Goal: Task Accomplishment & Management: Use online tool/utility

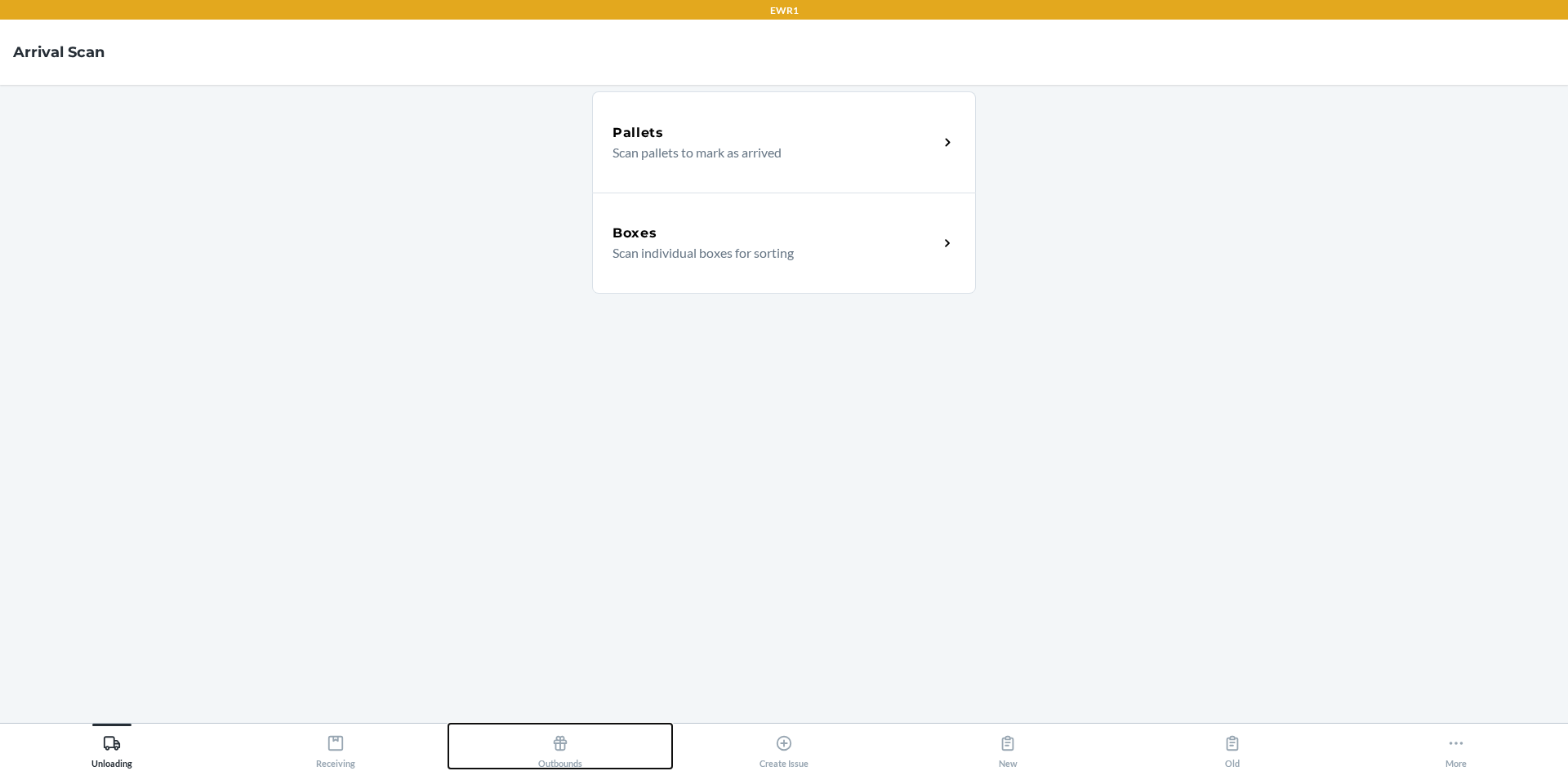
click at [567, 741] on icon at bounding box center [561, 743] width 18 height 18
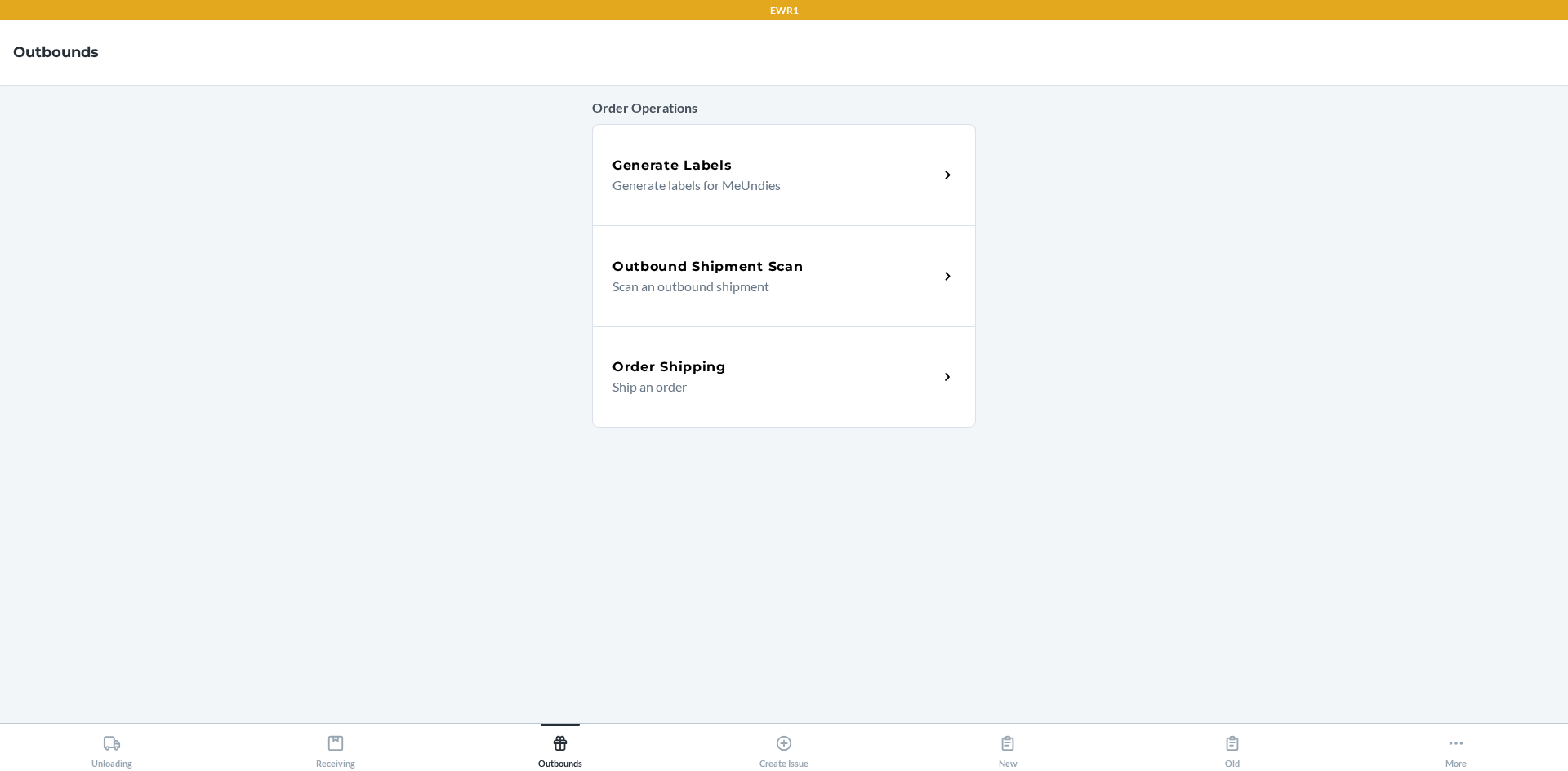
click at [690, 234] on div "Outbound Shipment Scan Scan an outbound shipment" at bounding box center [784, 275] width 384 height 101
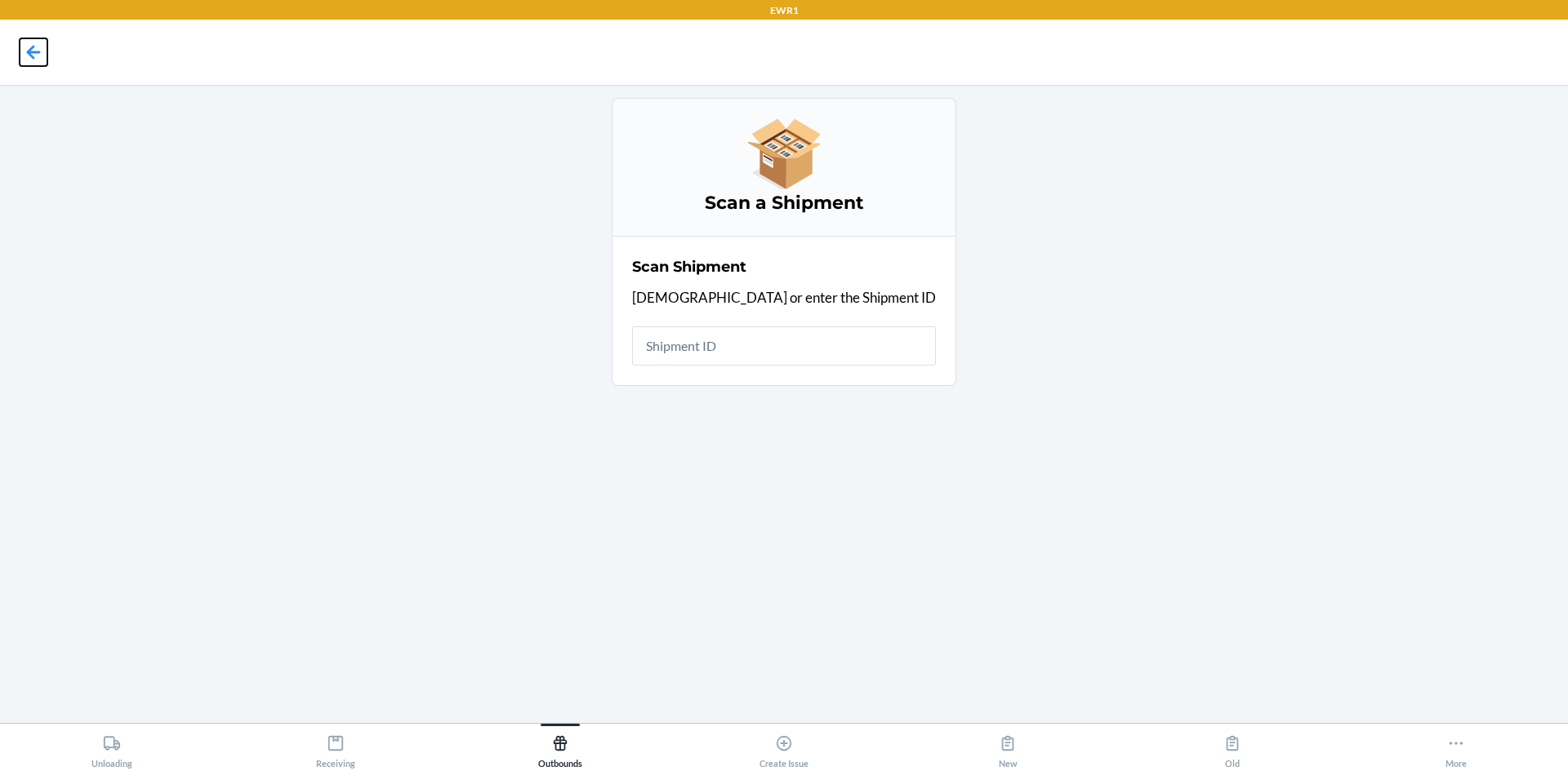
click at [39, 47] on icon at bounding box center [33, 52] width 28 height 28
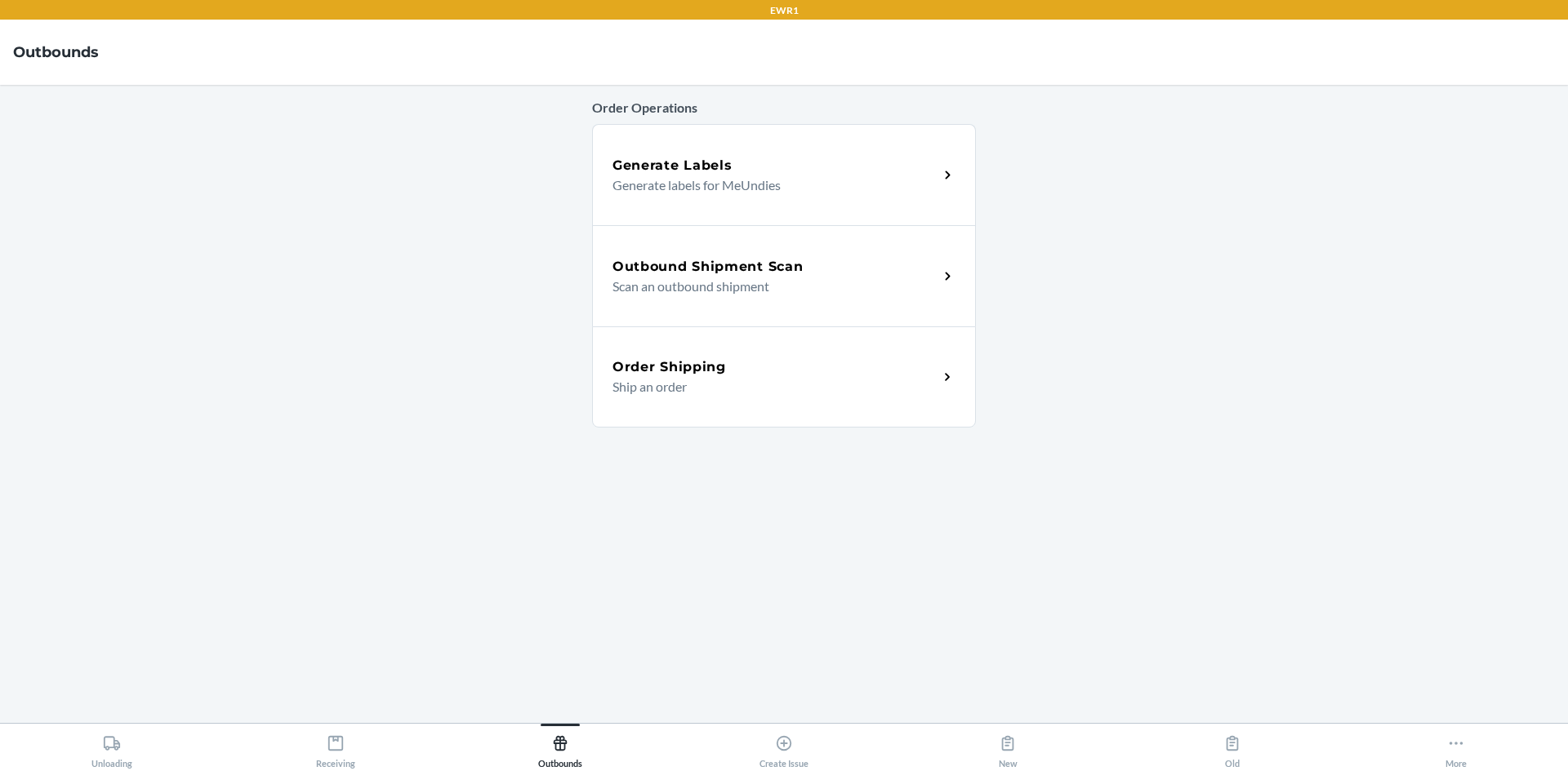
click at [650, 292] on p "Scan an outbound shipment" at bounding box center [769, 287] width 313 height 20
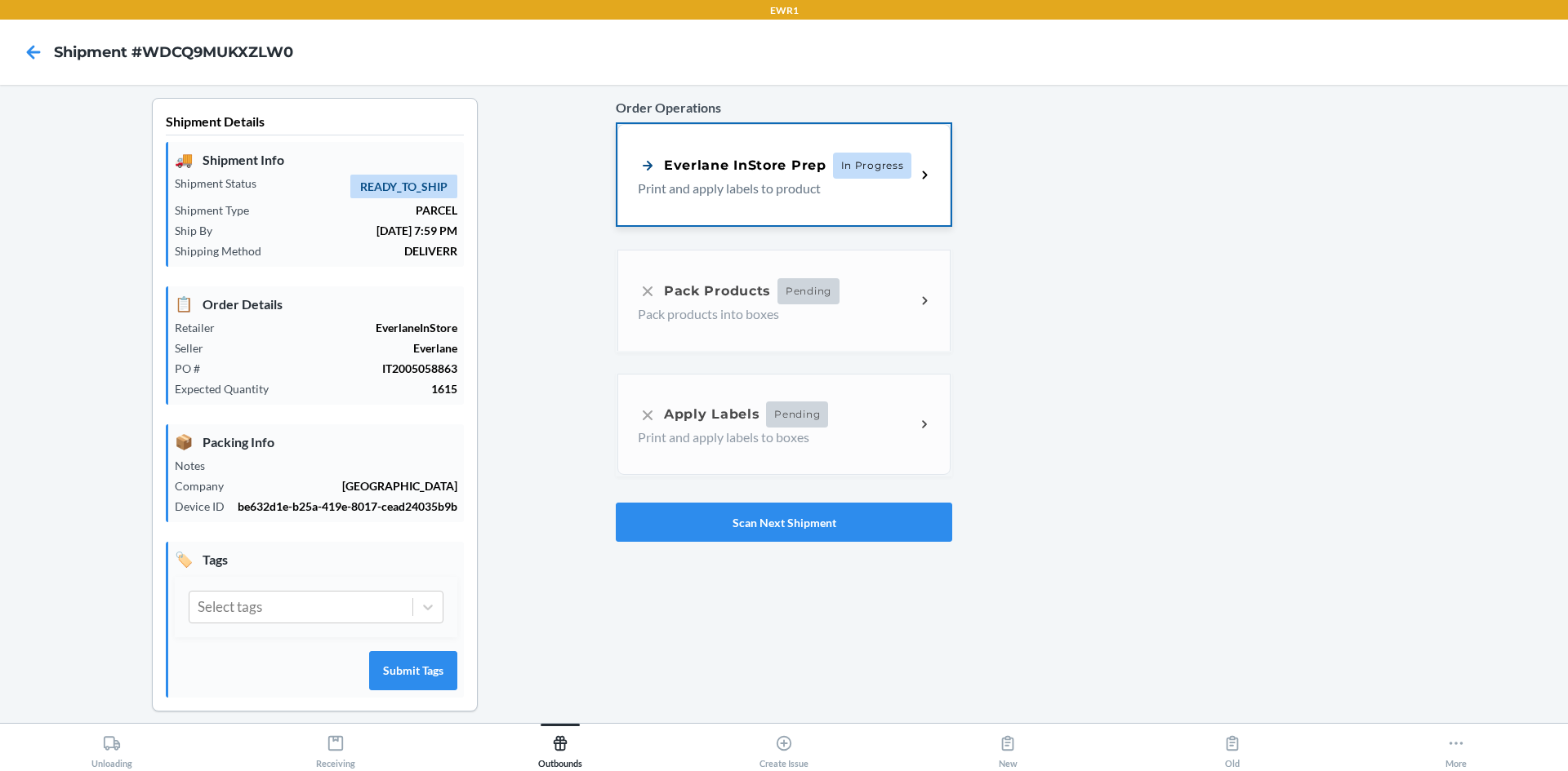
click at [739, 193] on p "Print and apply labels to product" at bounding box center [770, 188] width 265 height 20
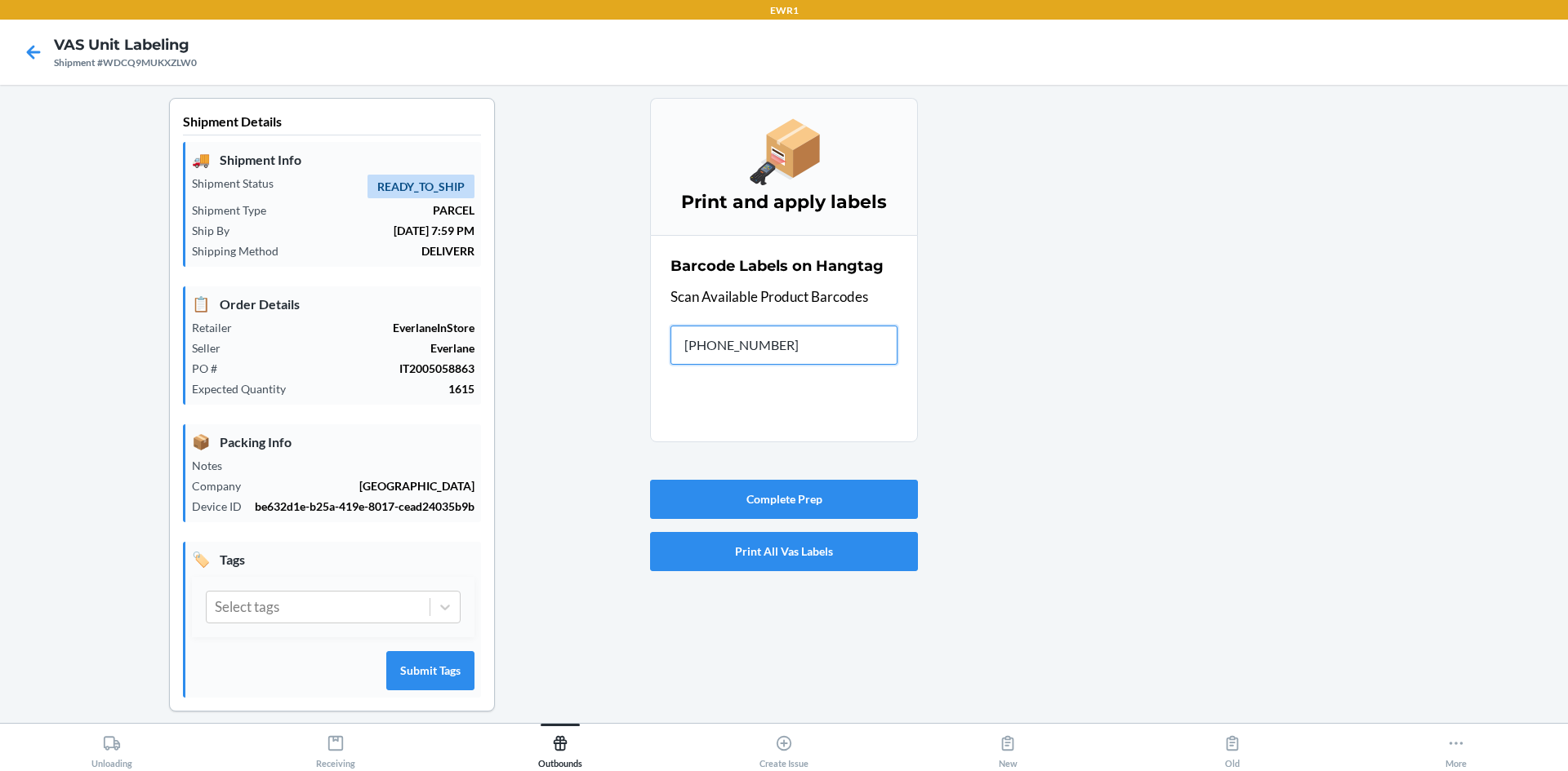
type input "0-00001-49599"
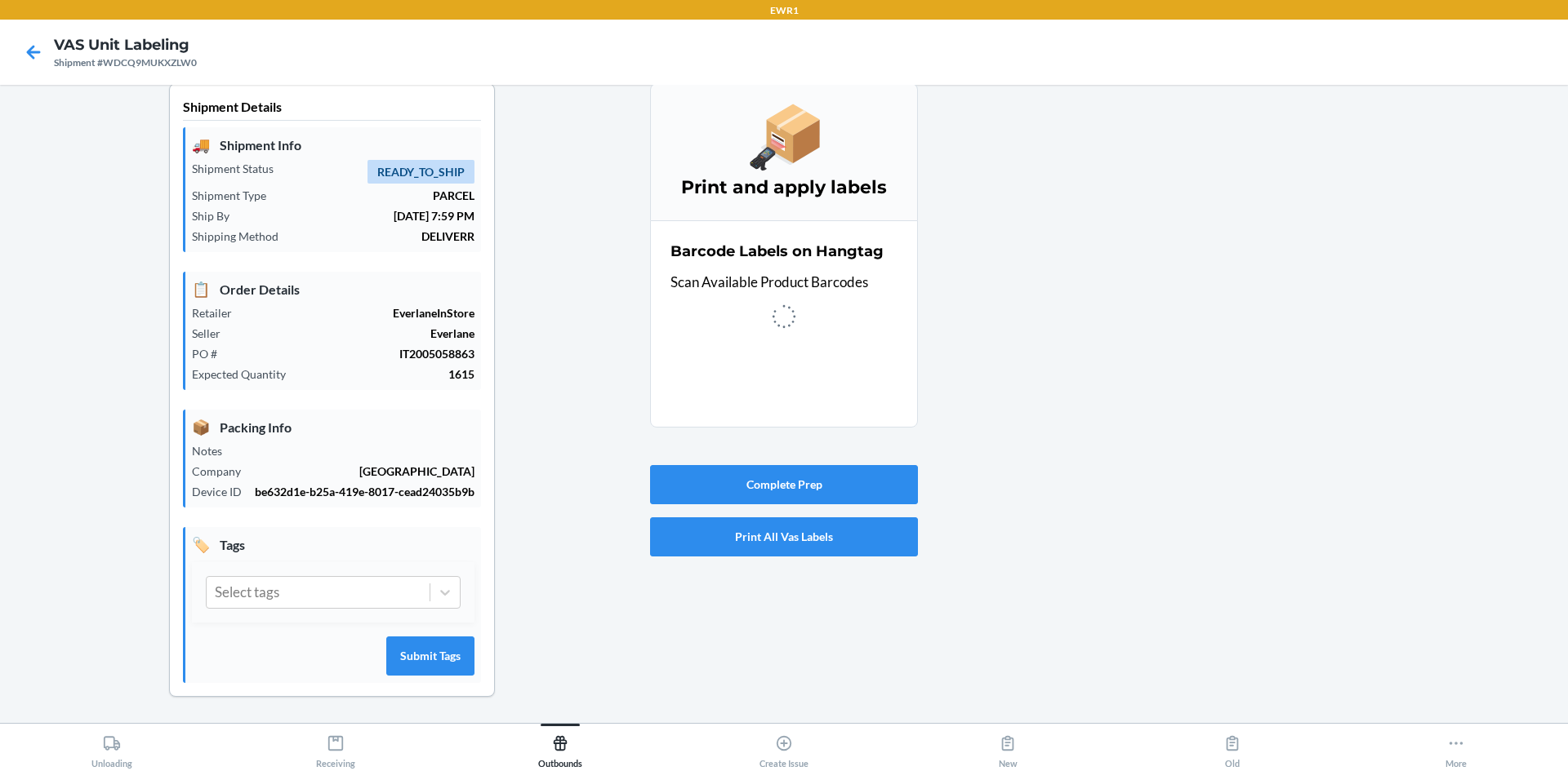
scroll to position [32, 0]
type input "0"
click at [1333, 405] on div at bounding box center [1236, 403] width 637 height 640
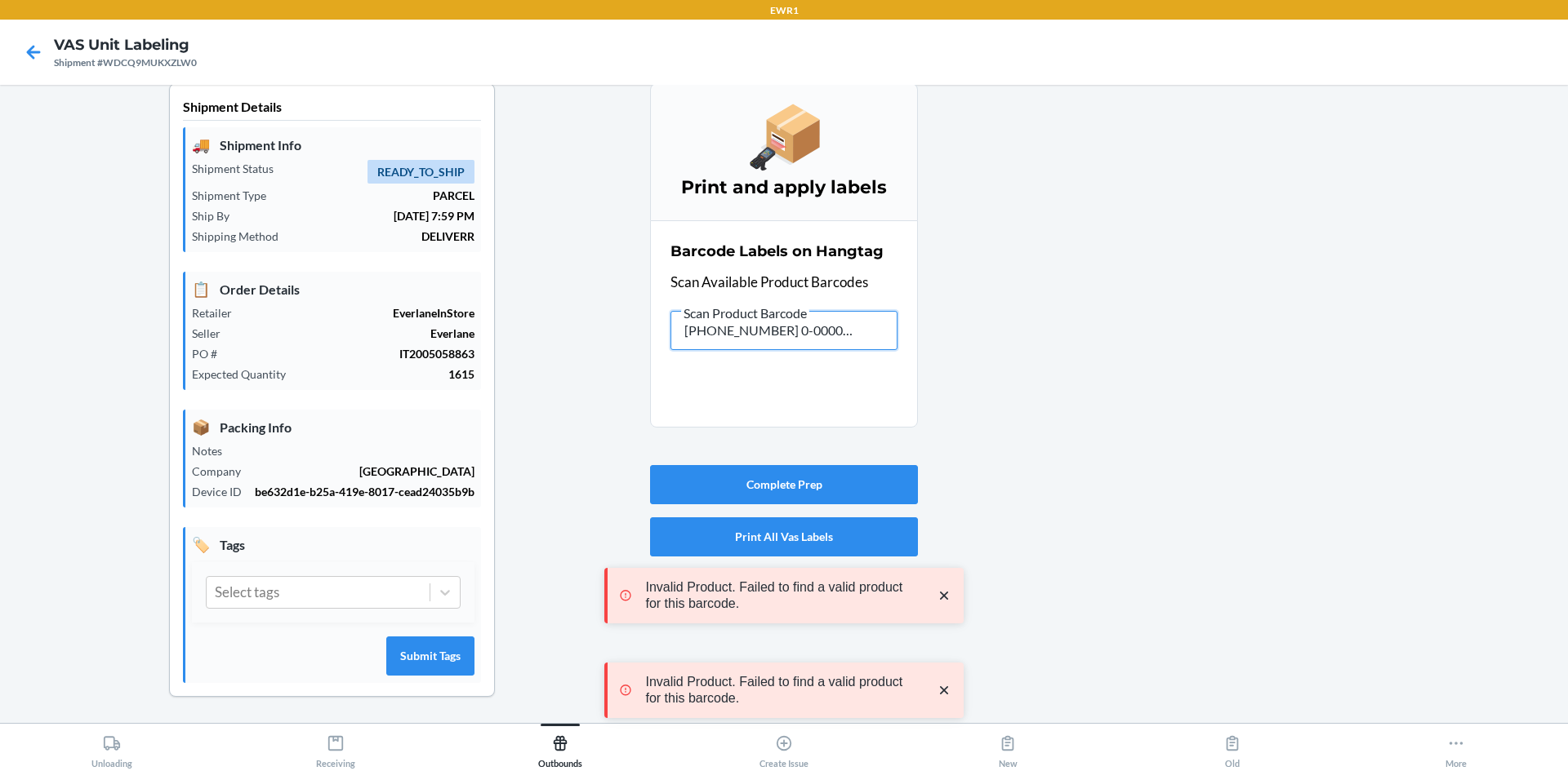
click at [815, 315] on input "0-00001-32 0-00001-50526-9" at bounding box center [783, 331] width 227 height 39
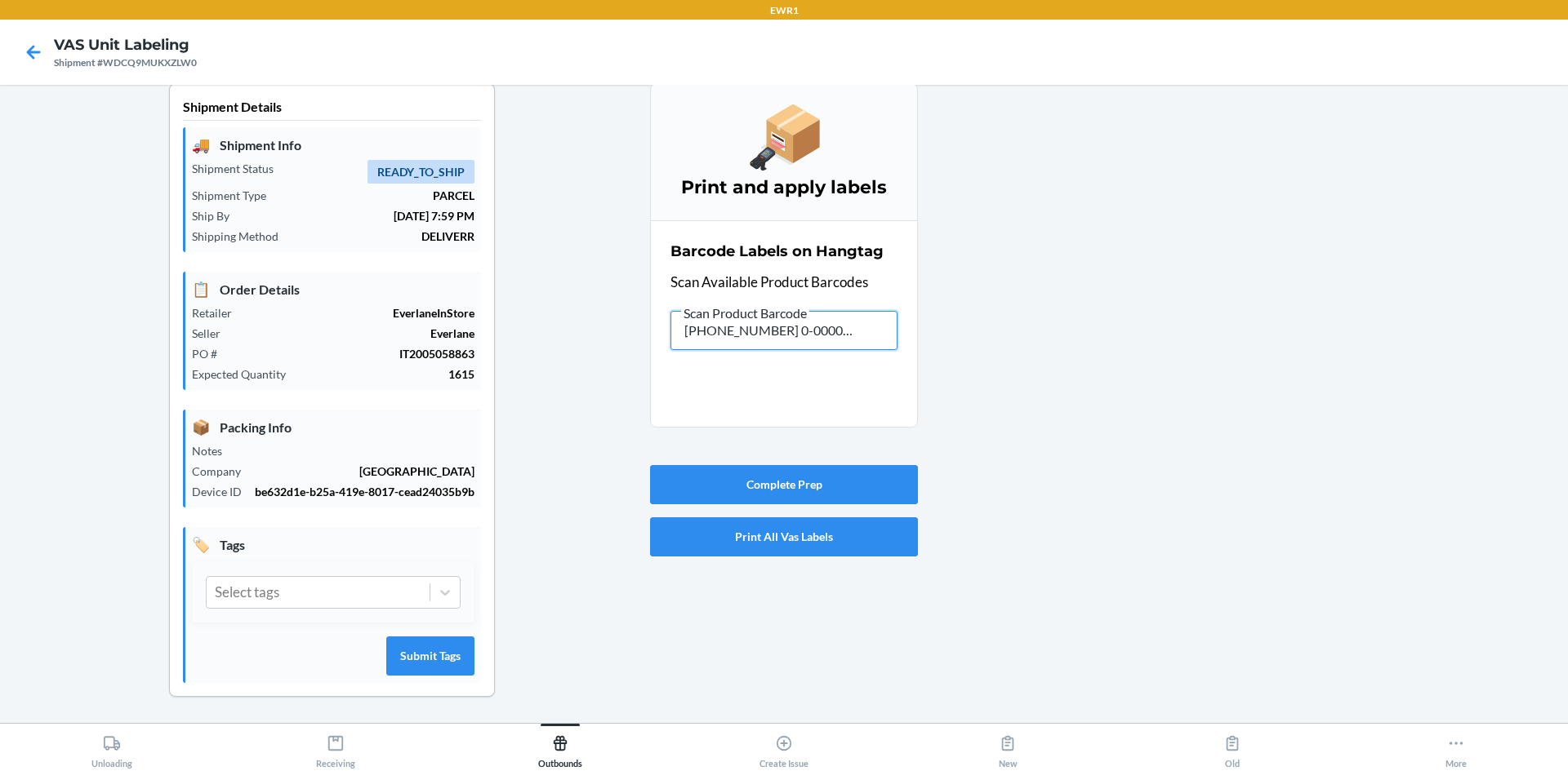
click at [817, 315] on input "0-00001-32 0-00001-50526-9" at bounding box center [783, 331] width 227 height 39
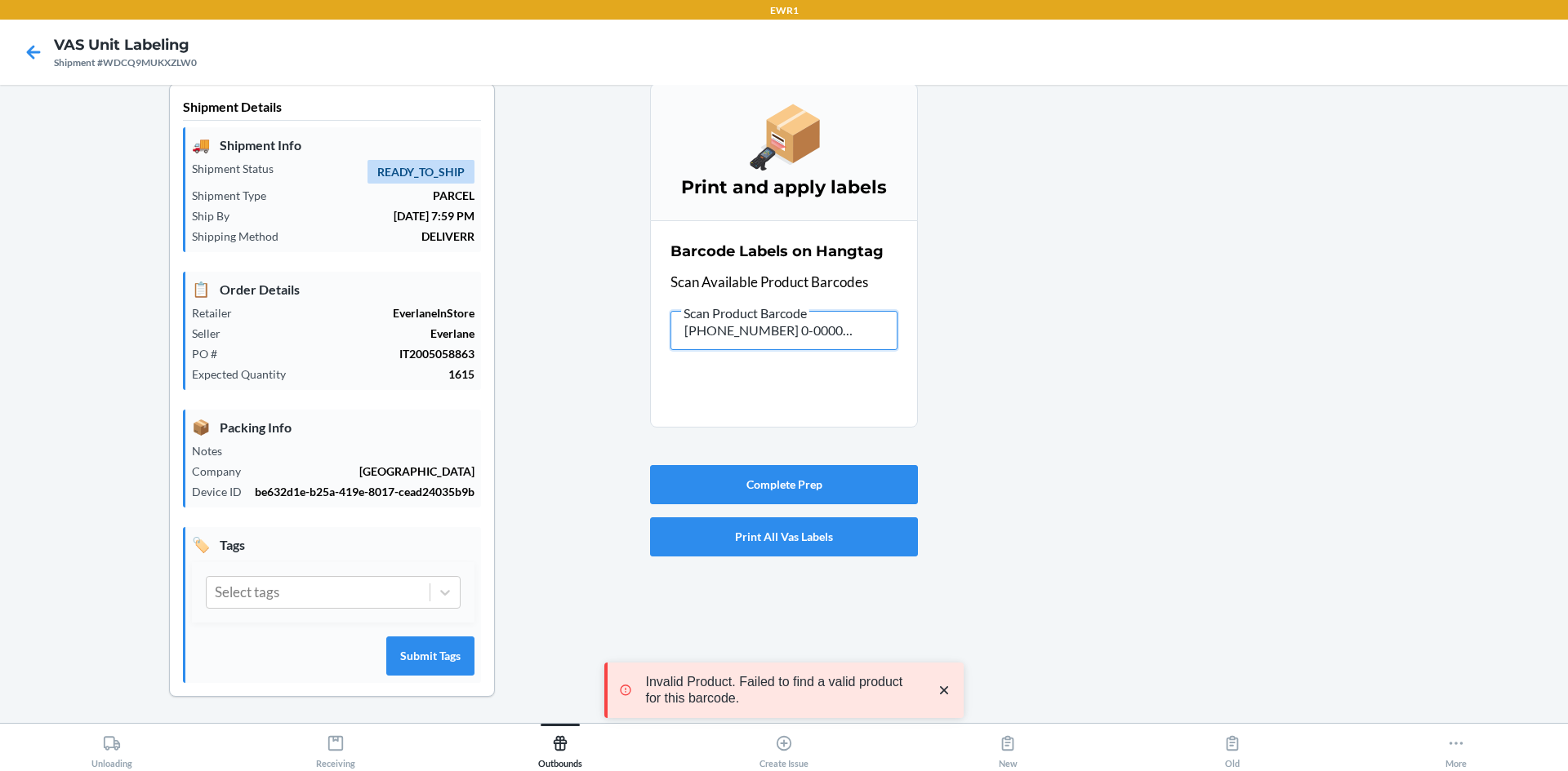
click at [817, 315] on input "0-00001-32 0-00001-500-00001-50526-9526-9" at bounding box center [783, 331] width 227 height 39
drag, startPoint x: 764, startPoint y: 305, endPoint x: 762, endPoint y: 315, distance: 10.2
click at [762, 314] on input "2495270" at bounding box center [783, 331] width 227 height 39
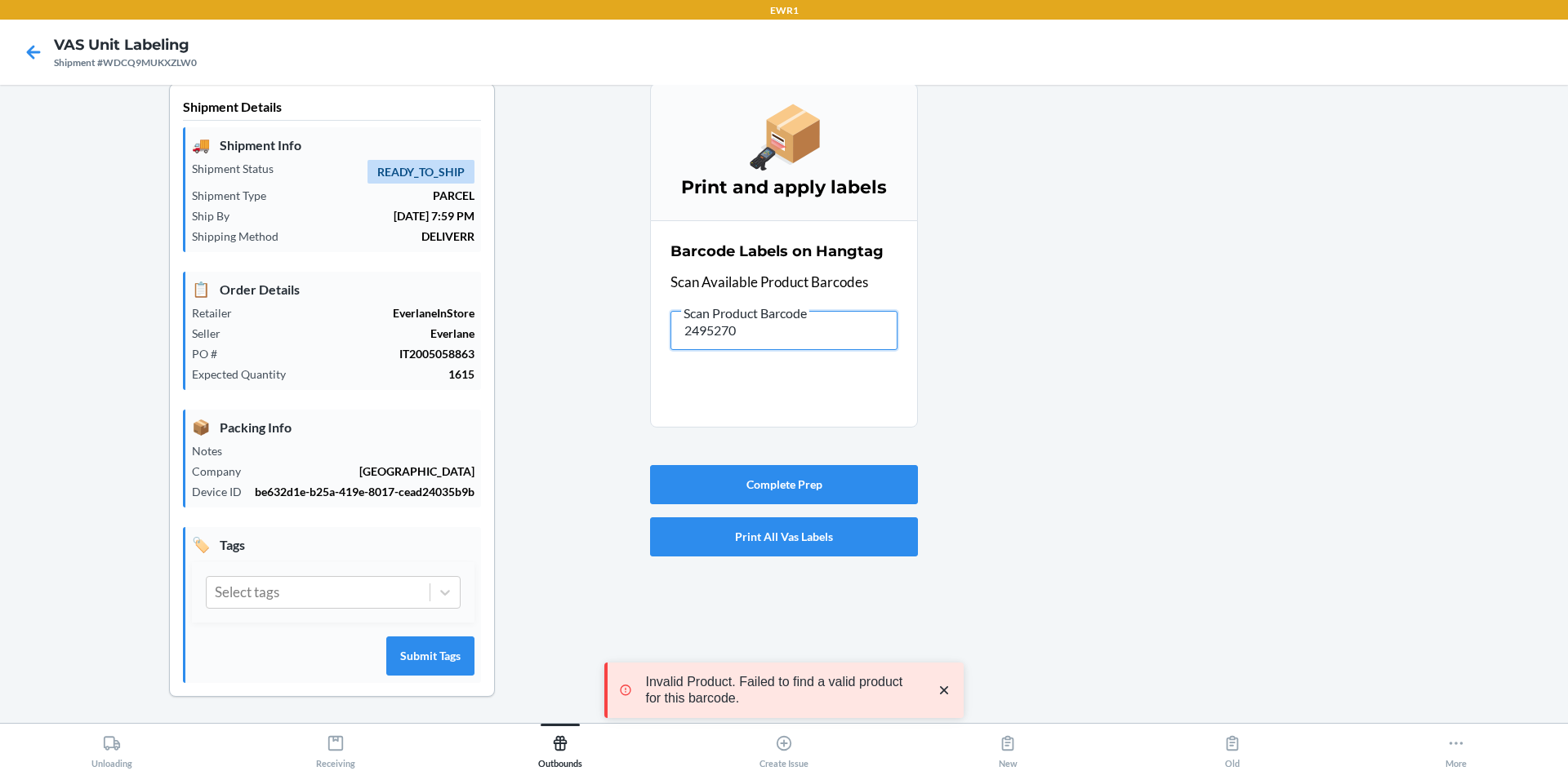
click at [762, 315] on input "2495270" at bounding box center [783, 331] width 227 height 39
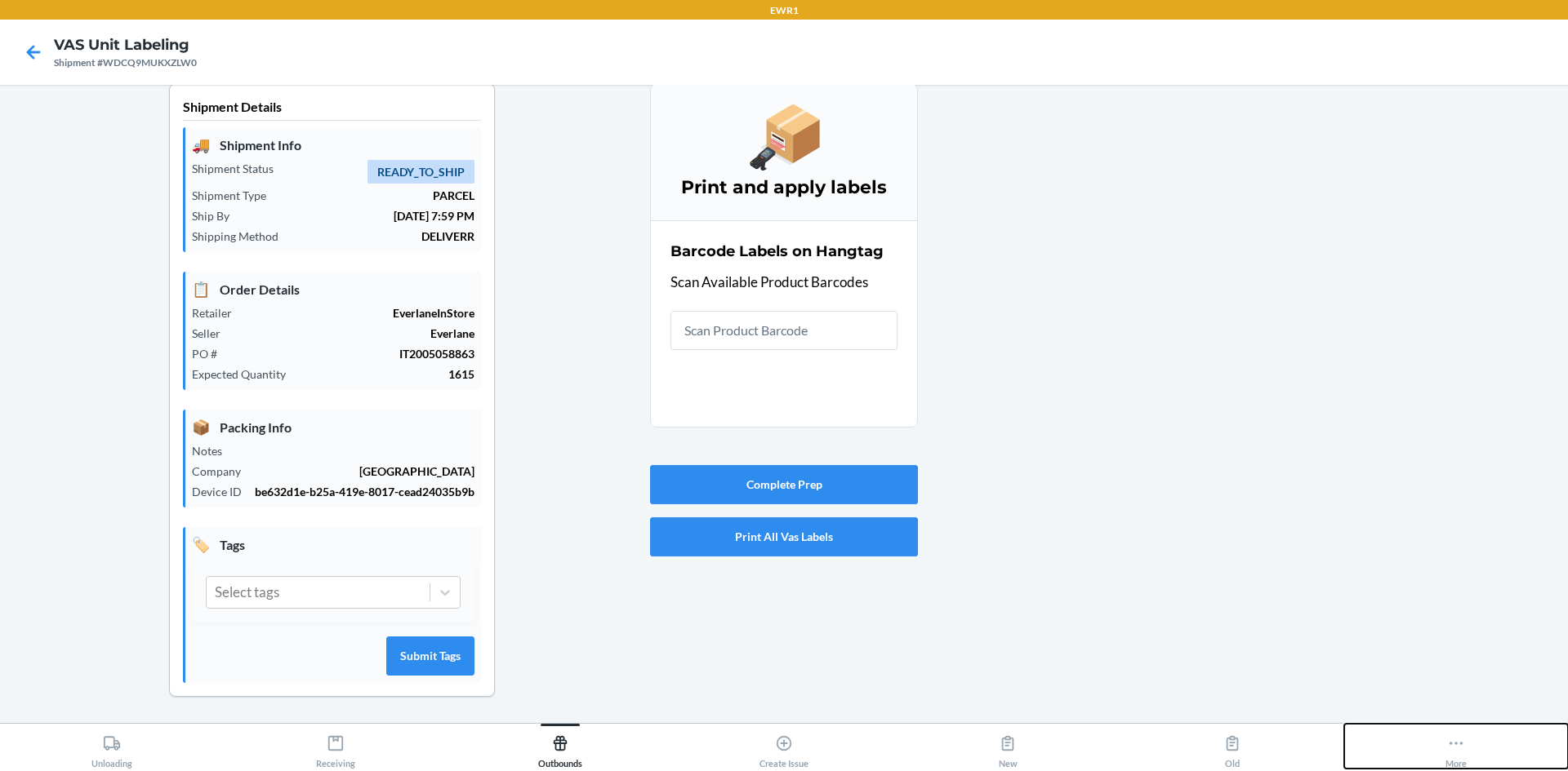
click at [1451, 753] on div "More" at bounding box center [1456, 749] width 22 height 41
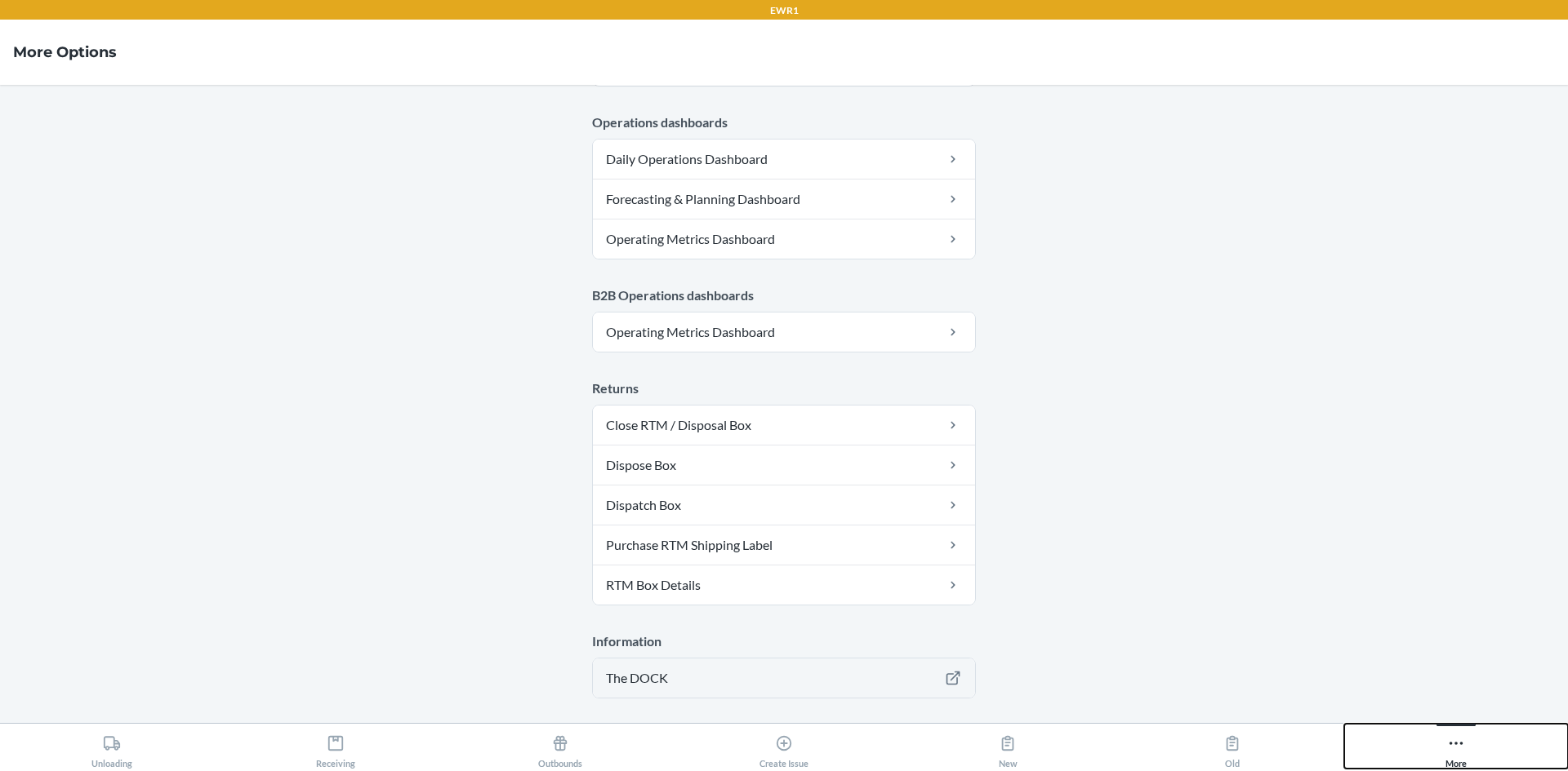
scroll to position [837, 0]
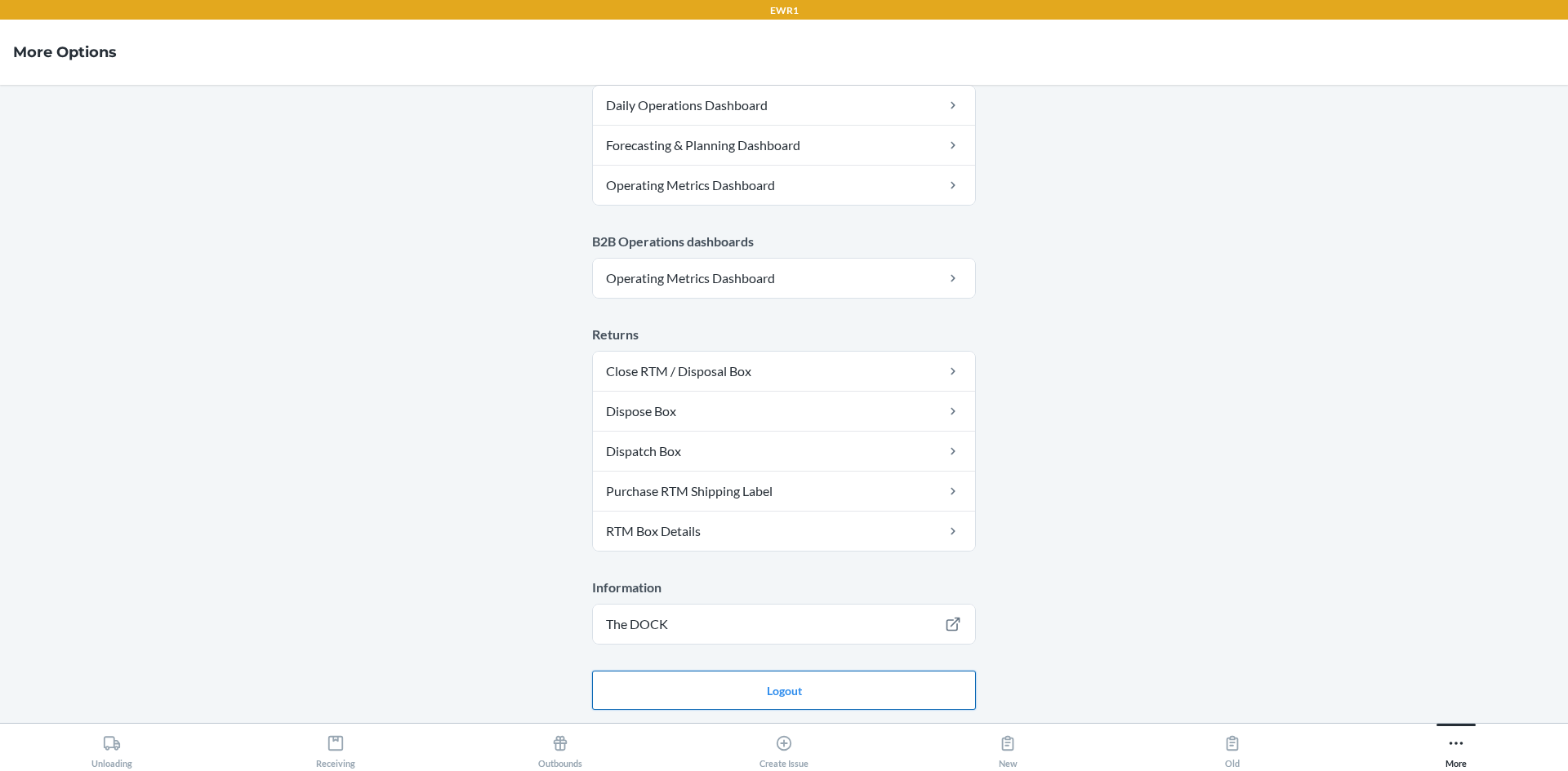
click at [788, 688] on button "Logout" at bounding box center [784, 690] width 384 height 39
